Goal: Find specific page/section: Find specific page/section

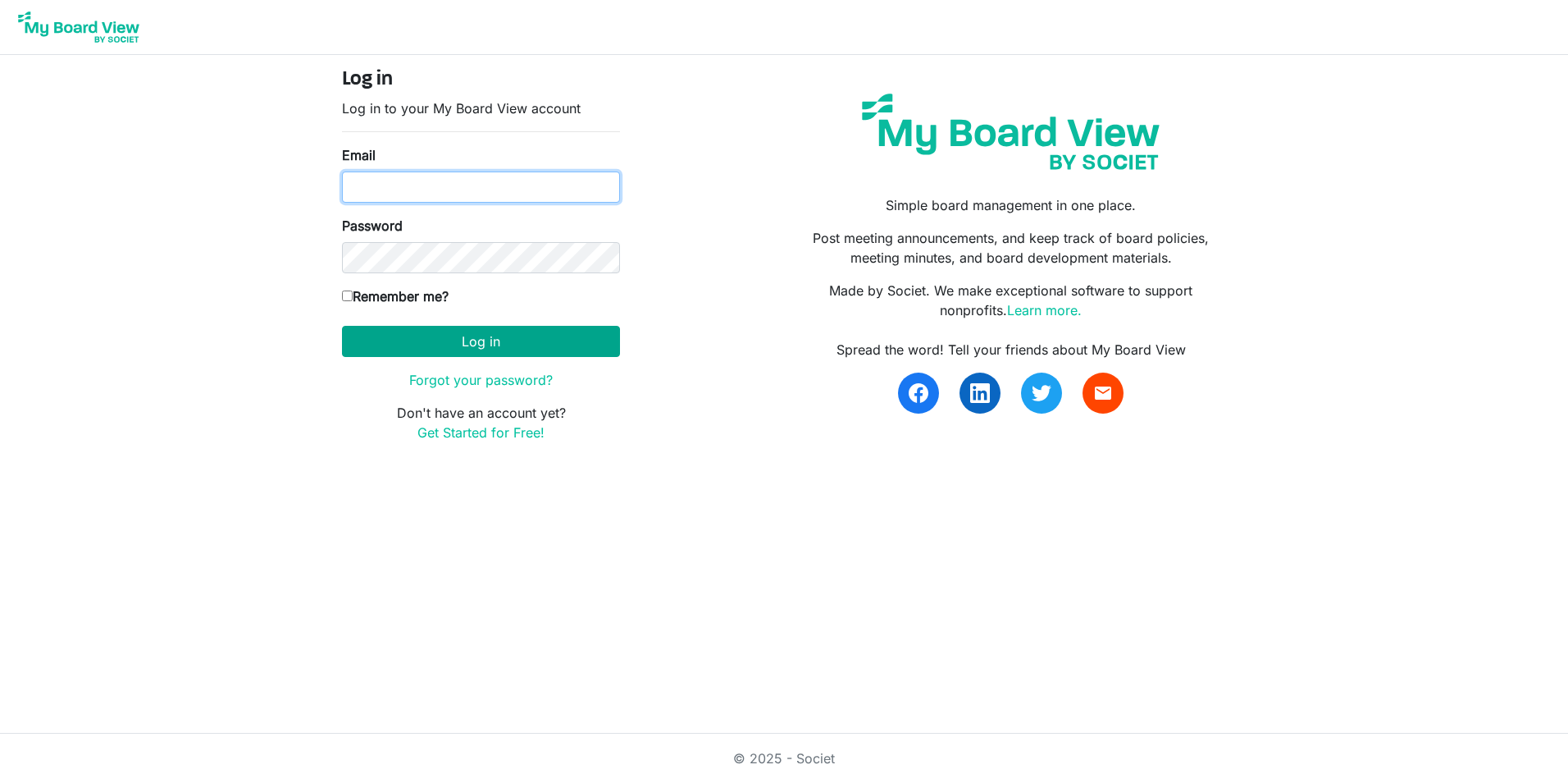
type input "[EMAIL_ADDRESS][DOMAIN_NAME]"
click at [477, 332] on button "Log in" at bounding box center [482, 342] width 278 height 32
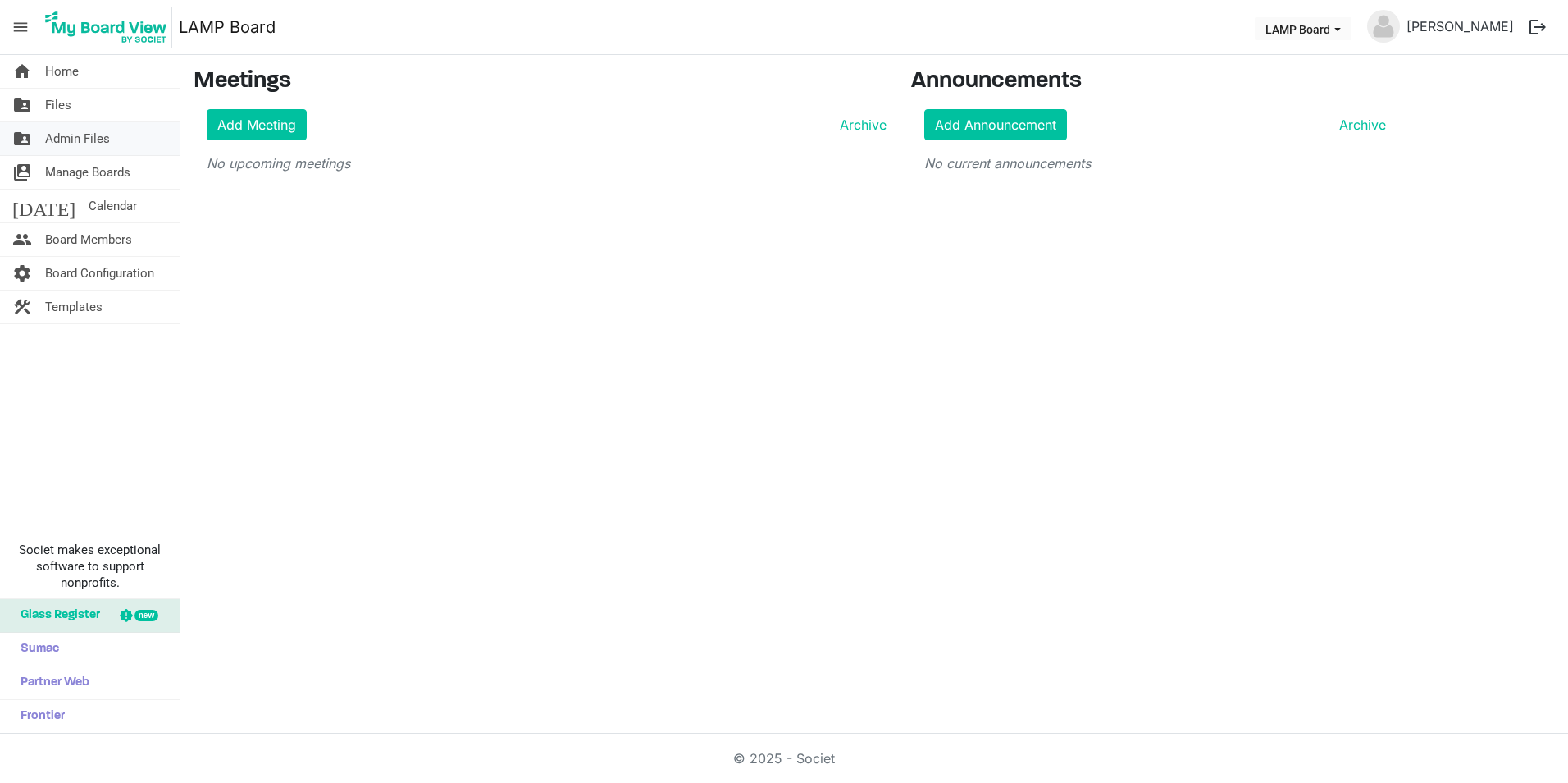
click at [92, 134] on span "Admin Files" at bounding box center [78, 138] width 65 height 33
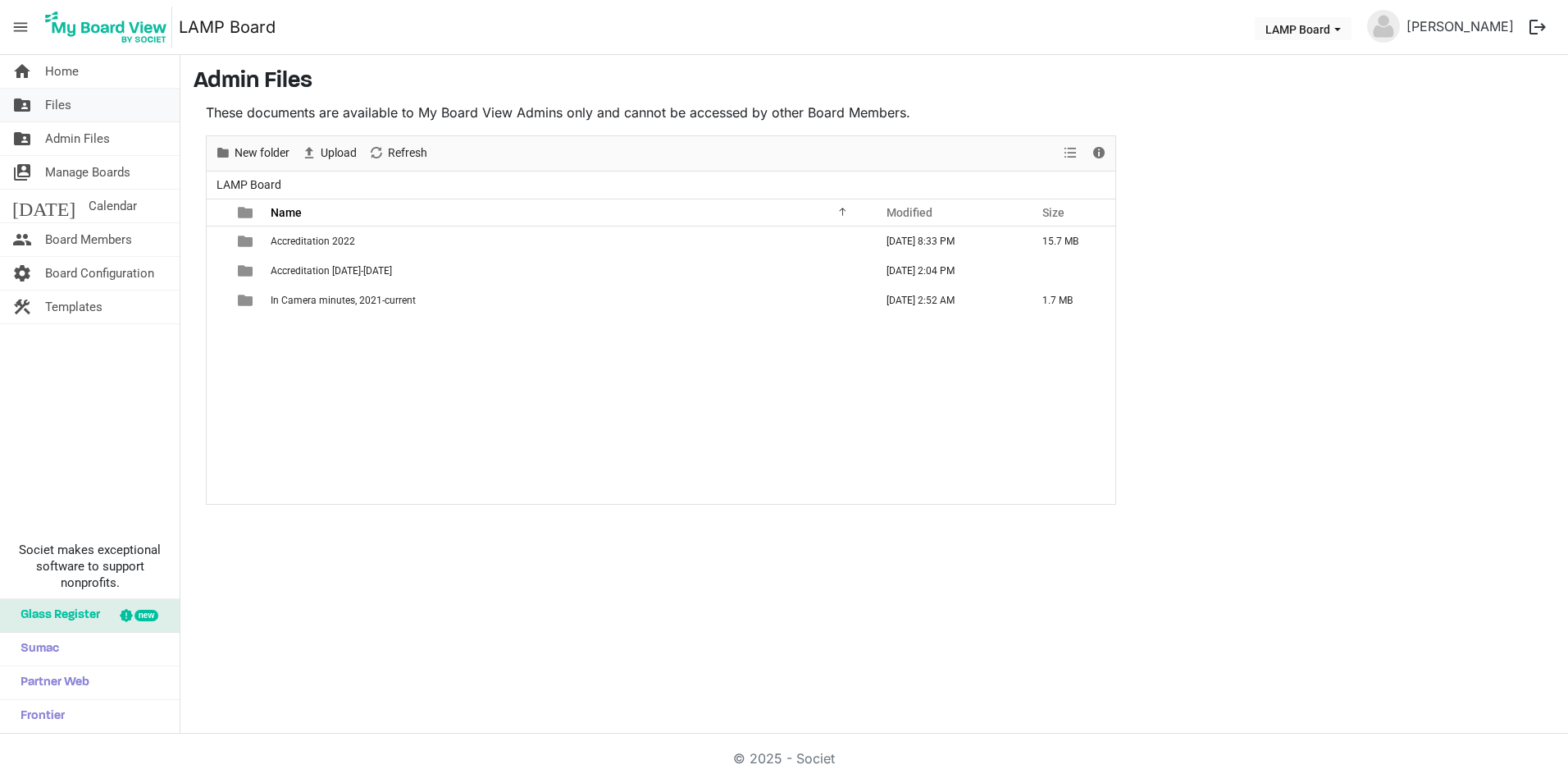
click at [86, 108] on link "folder_shared Files" at bounding box center [90, 105] width 180 height 33
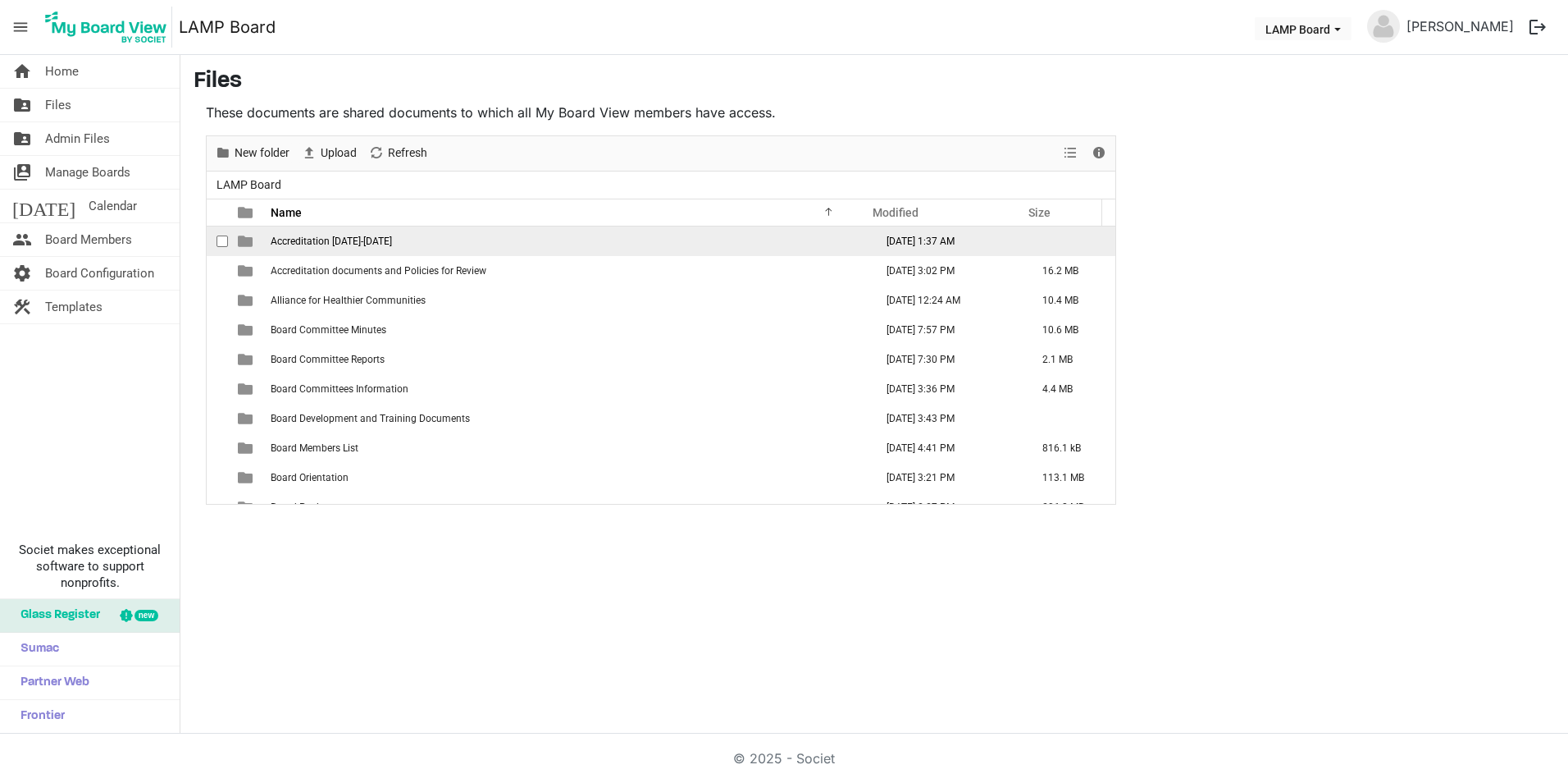
click at [360, 246] on span "Accreditation 2025-2026" at bounding box center [331, 242] width 121 height 12
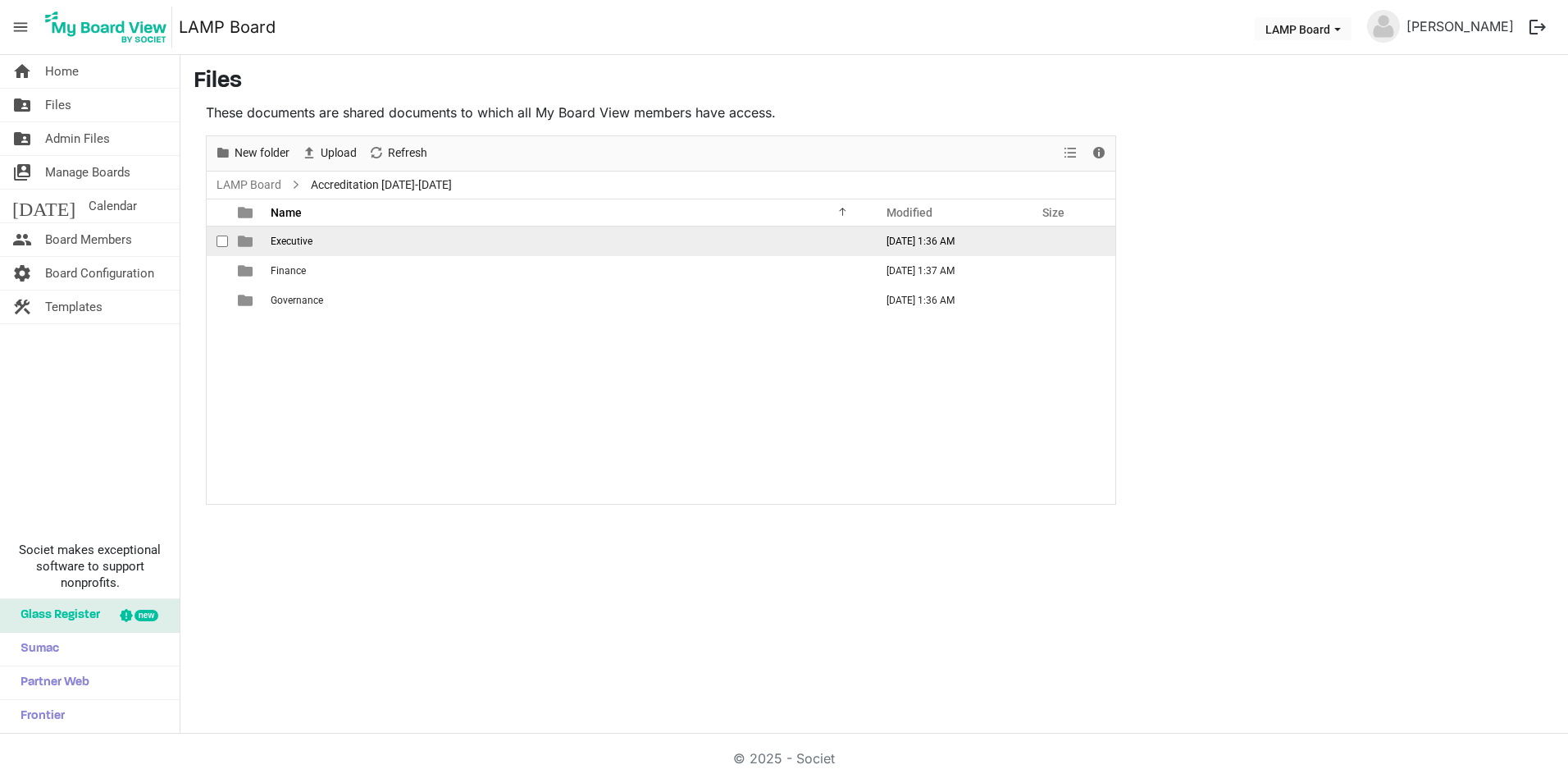
click at [317, 236] on td "Executive" at bounding box center [567, 241] width 604 height 30
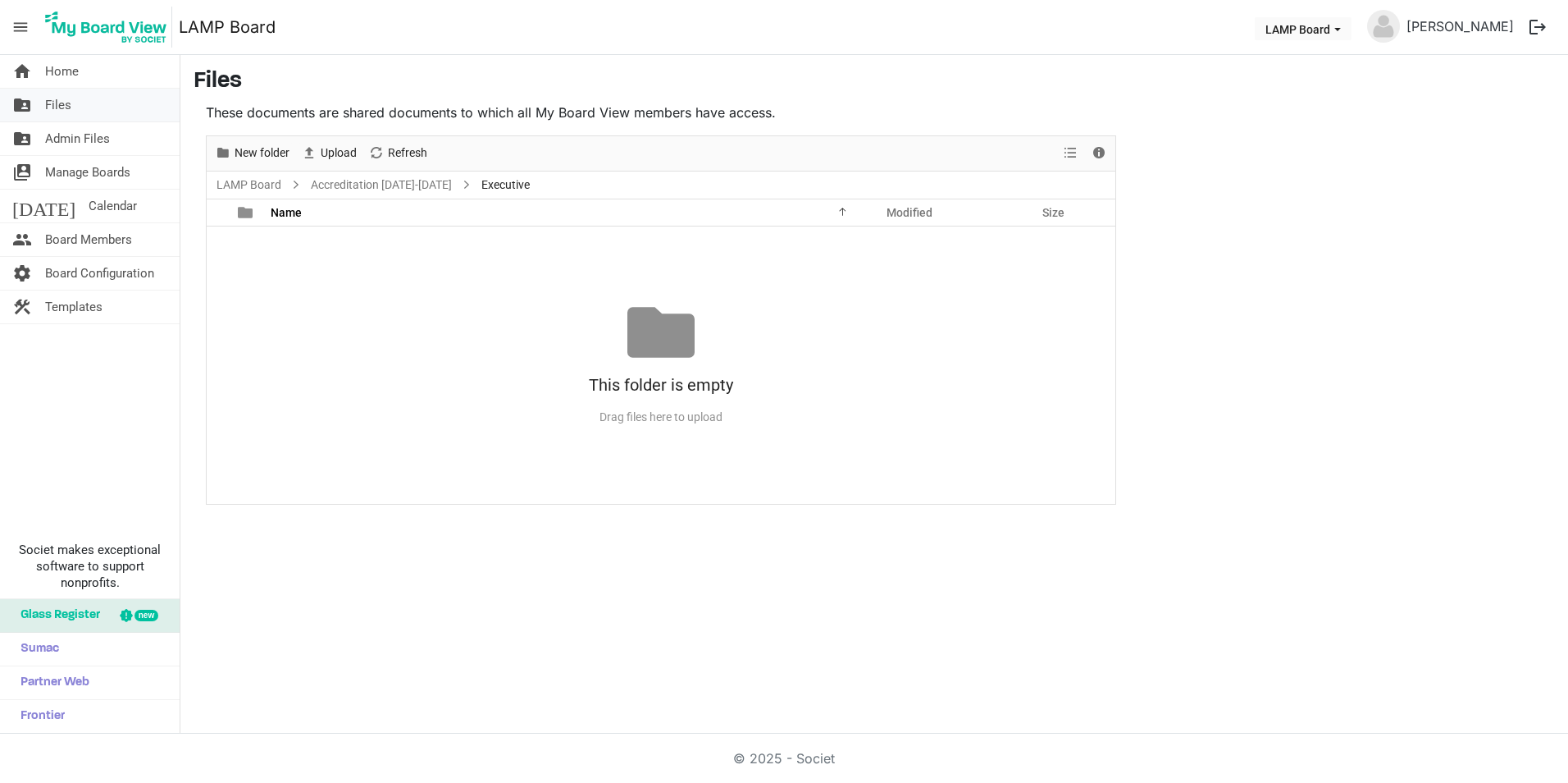
click at [65, 112] on span "Files" at bounding box center [58, 105] width 27 height 33
